Goal: Find specific page/section: Find specific page/section

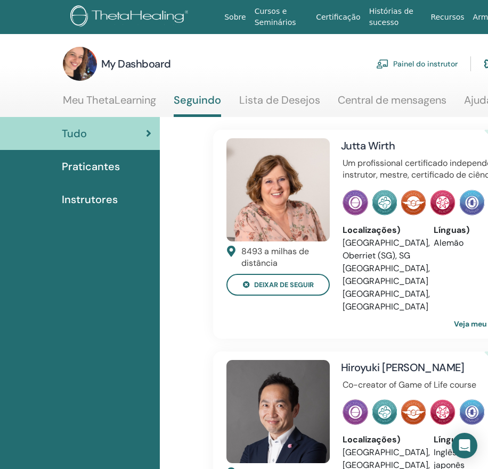
click at [419, 64] on link "Painel do instrutor" at bounding box center [416, 63] width 81 height 23
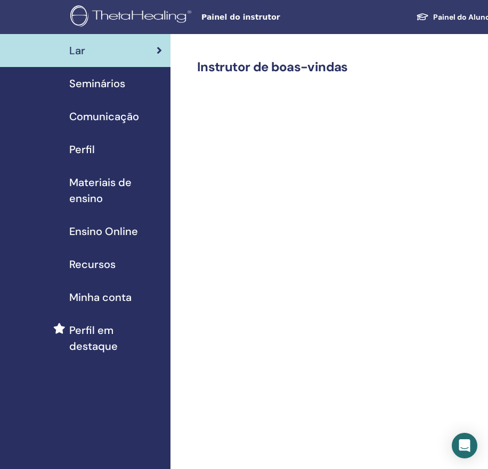
click at [91, 183] on span "Materiais de ensino" at bounding box center [115, 191] width 93 height 32
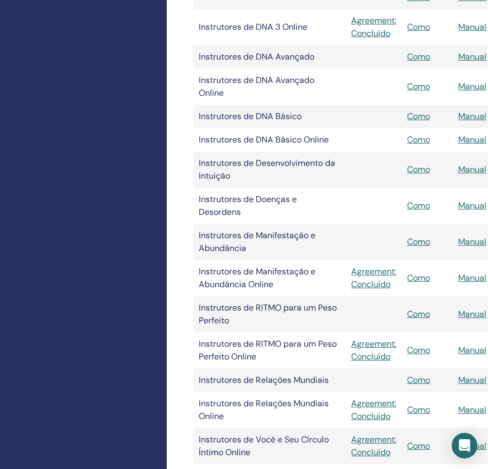
scroll to position [1121, 4]
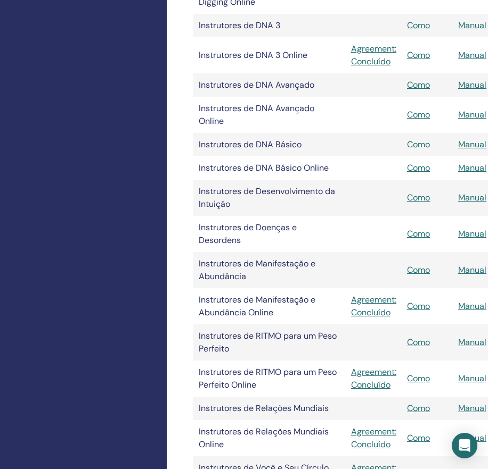
click at [419, 139] on link "Como" at bounding box center [418, 144] width 23 height 11
